Goal: Transaction & Acquisition: Purchase product/service

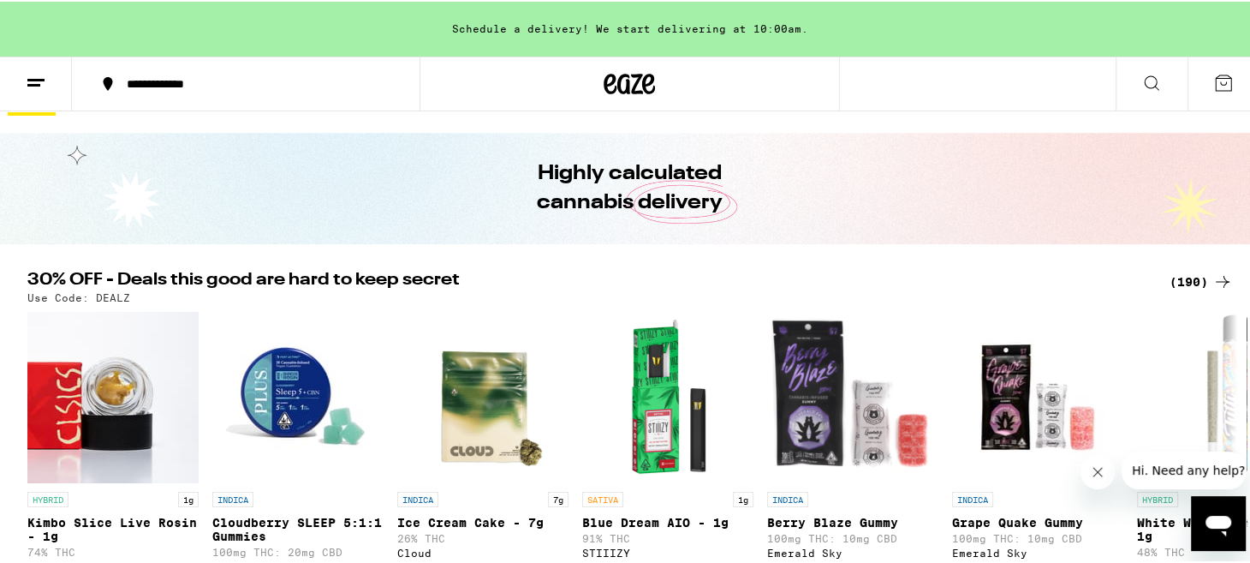
scroll to position [42, 0]
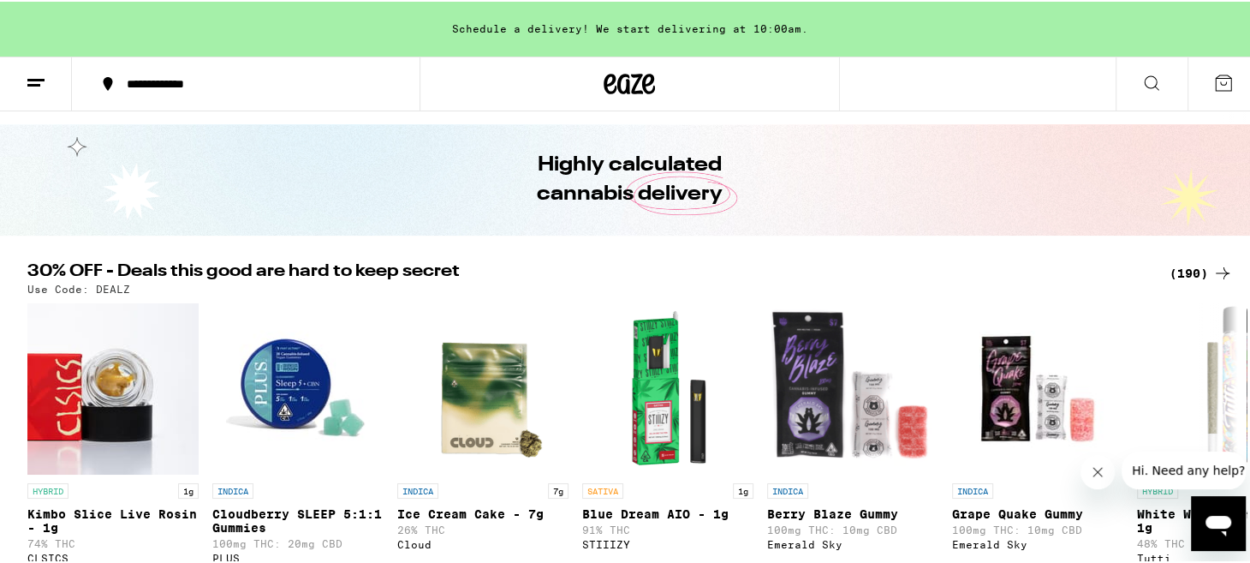
click at [1214, 270] on icon at bounding box center [1223, 271] width 21 height 21
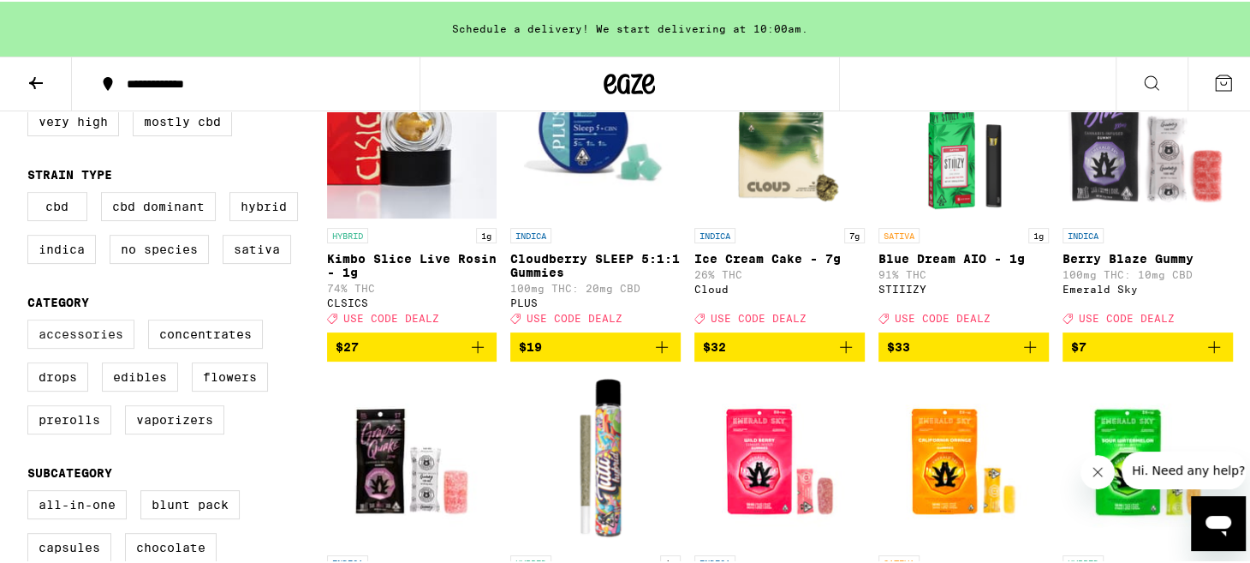
scroll to position [264, 0]
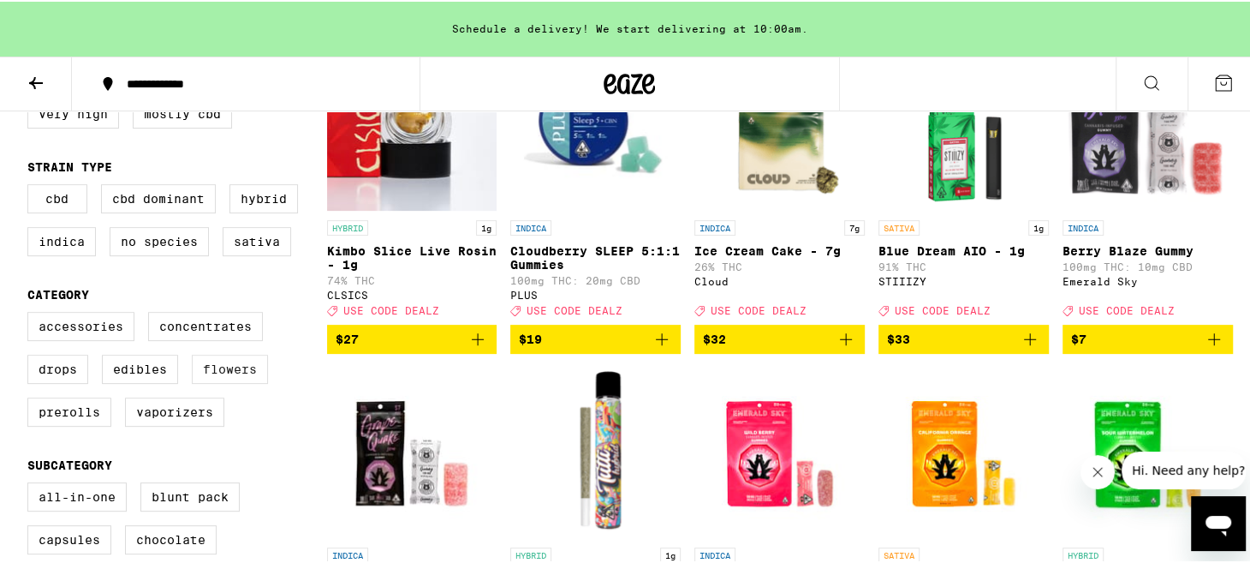
click at [240, 382] on label "Flowers" at bounding box center [230, 367] width 76 height 29
click at [32, 313] on input "Flowers" at bounding box center [31, 313] width 1 height 1
checkbox input "true"
